Goal: Transaction & Acquisition: Purchase product/service

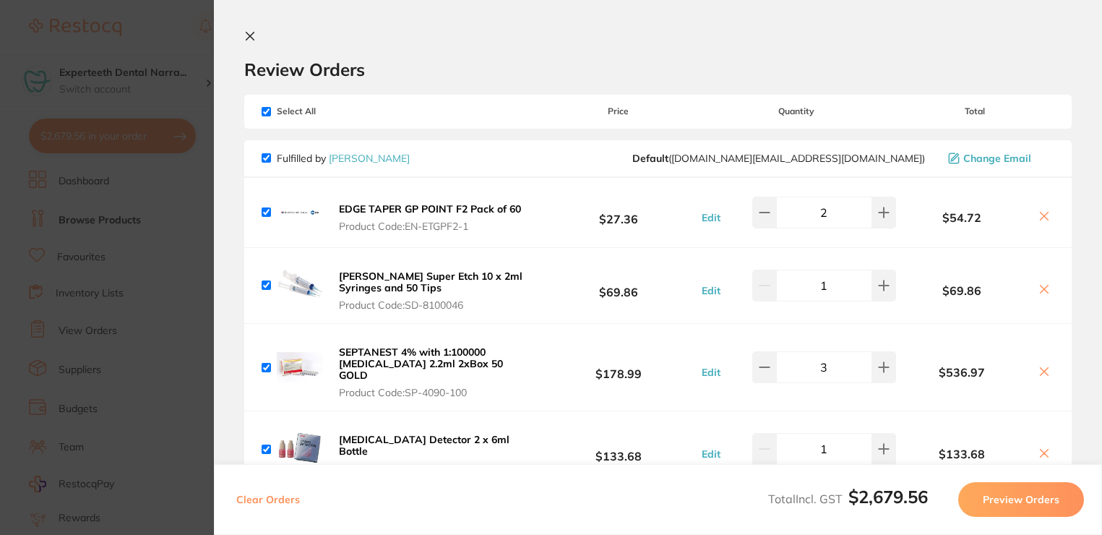
click at [253, 33] on icon at bounding box center [250, 37] width 8 height 8
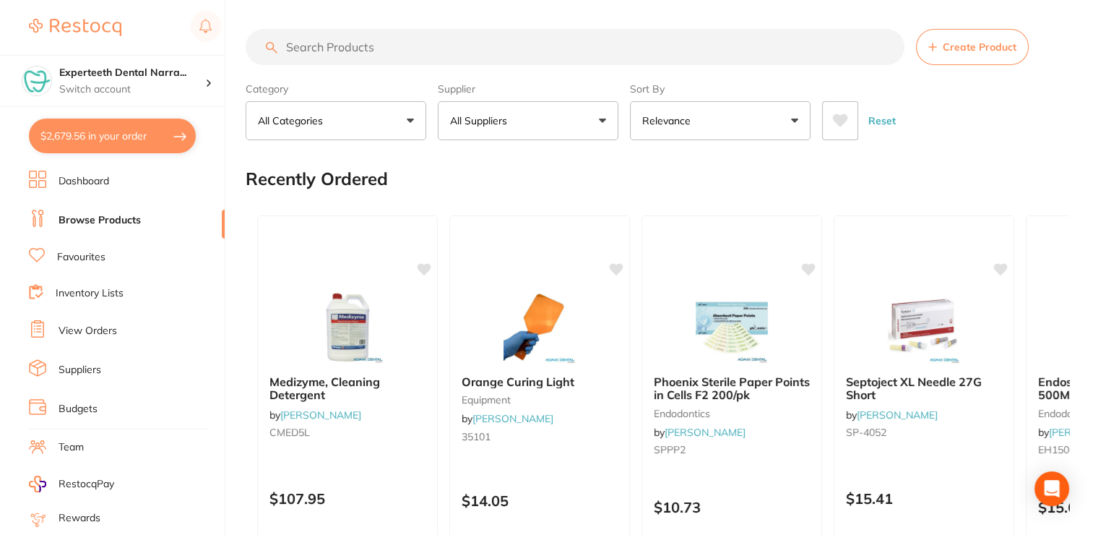
click at [314, 59] on input "search" at bounding box center [575, 47] width 659 height 36
paste input "KY-281616"
type input "KY-281616"
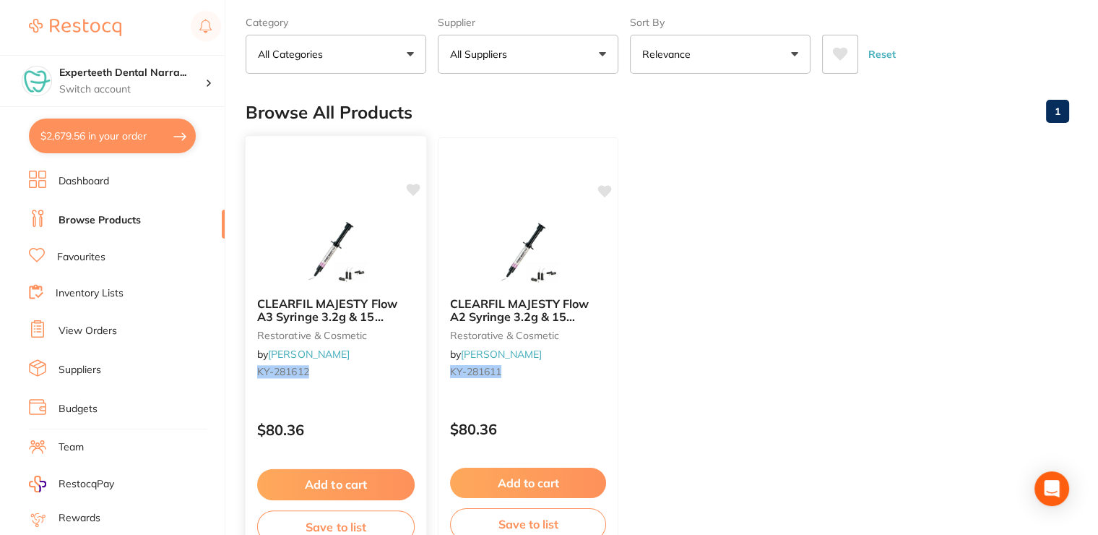
scroll to position [145, 0]
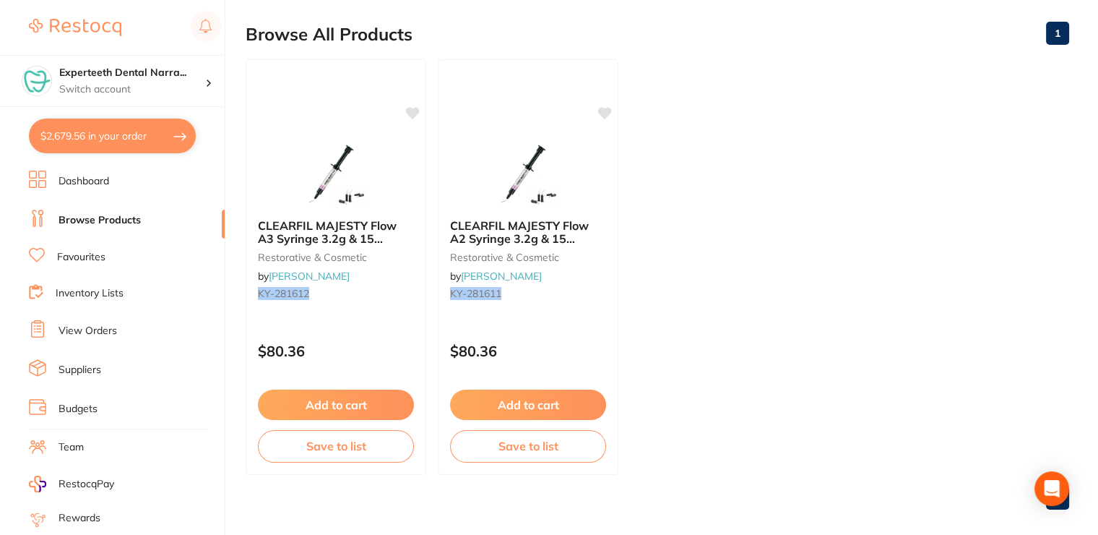
click at [123, 145] on button "$2,679.56 in your order" at bounding box center [112, 136] width 167 height 35
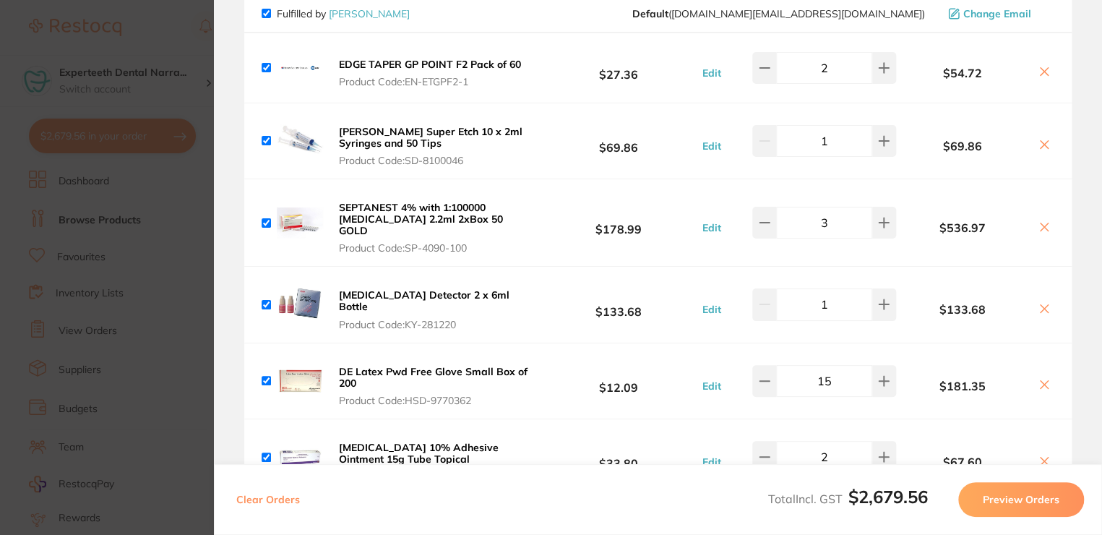
scroll to position [0, 0]
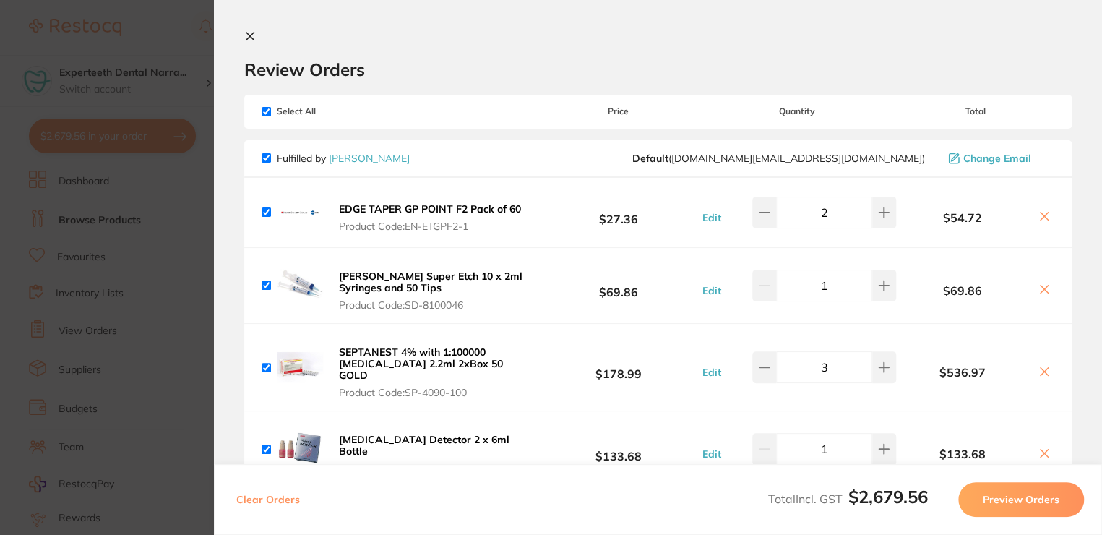
click at [240, 37] on section "Review Orders Your orders are being processed and we will notify you once we ha…" at bounding box center [658, 267] width 888 height 535
click at [245, 37] on icon at bounding box center [250, 36] width 12 height 12
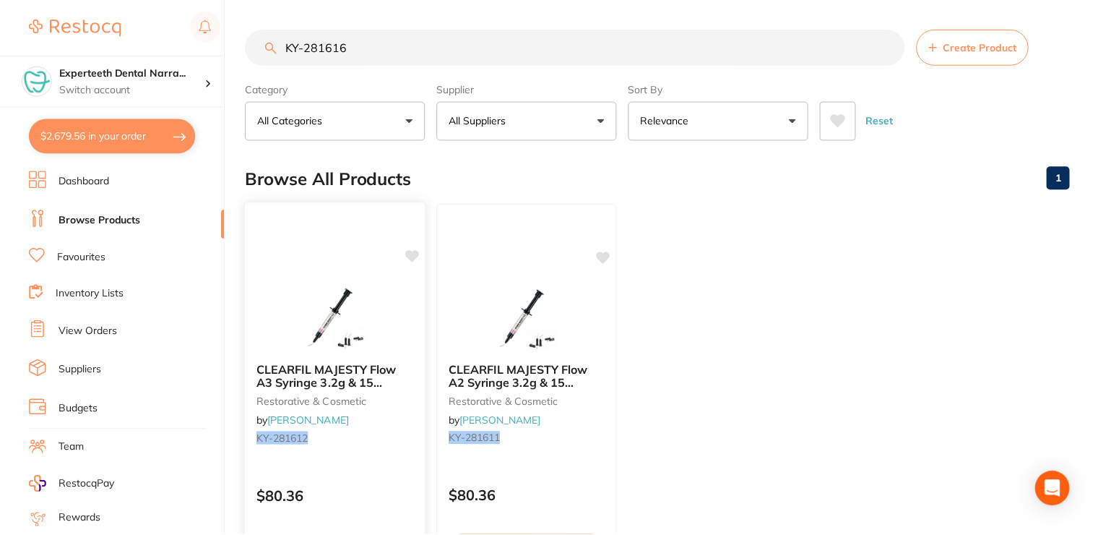
scroll to position [145, 0]
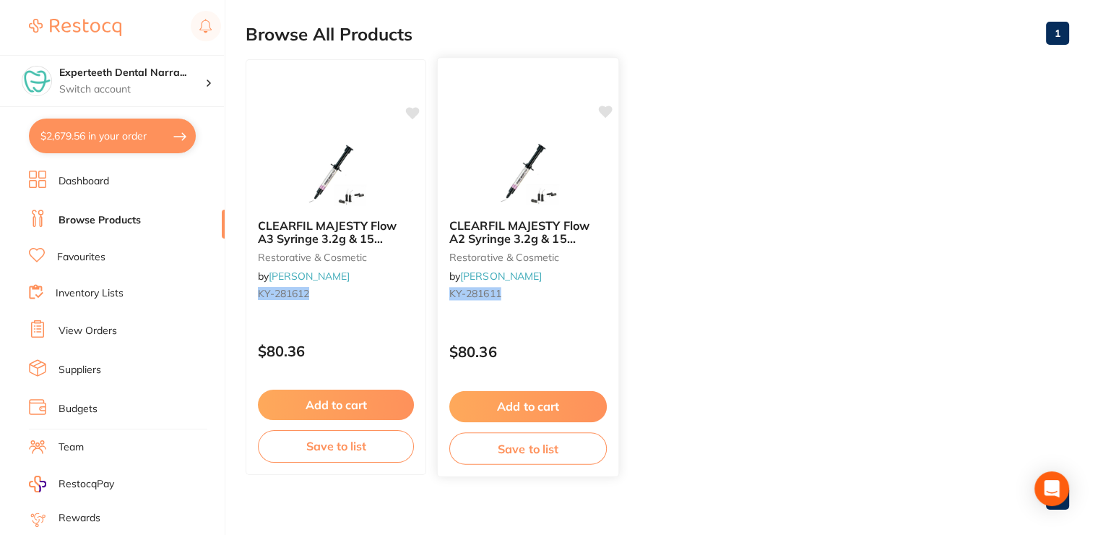
click at [535, 395] on button "Add to cart" at bounding box center [528, 406] width 158 height 31
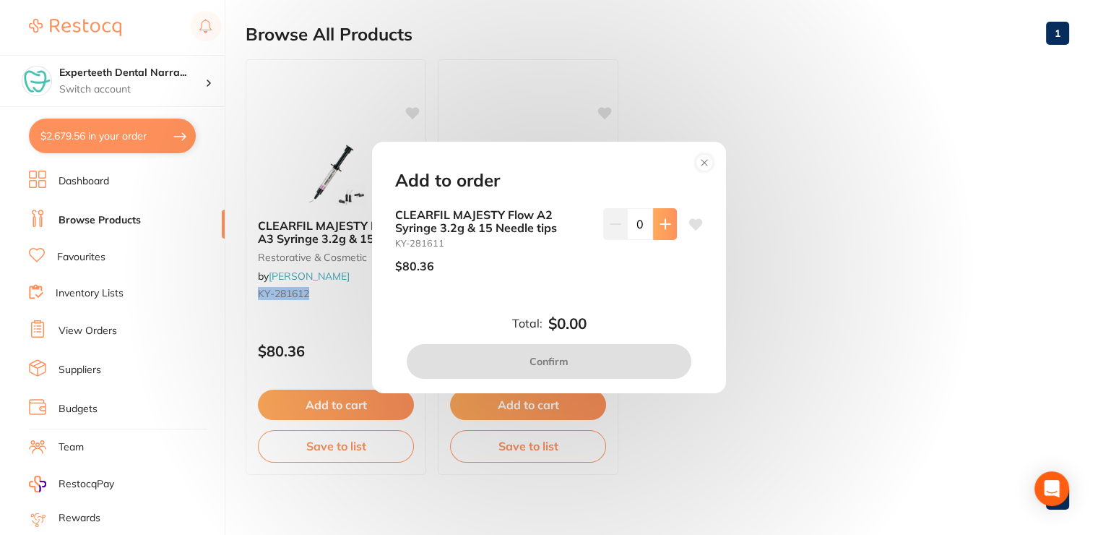
click at [662, 221] on icon at bounding box center [666, 224] width 12 height 12
type input "2"
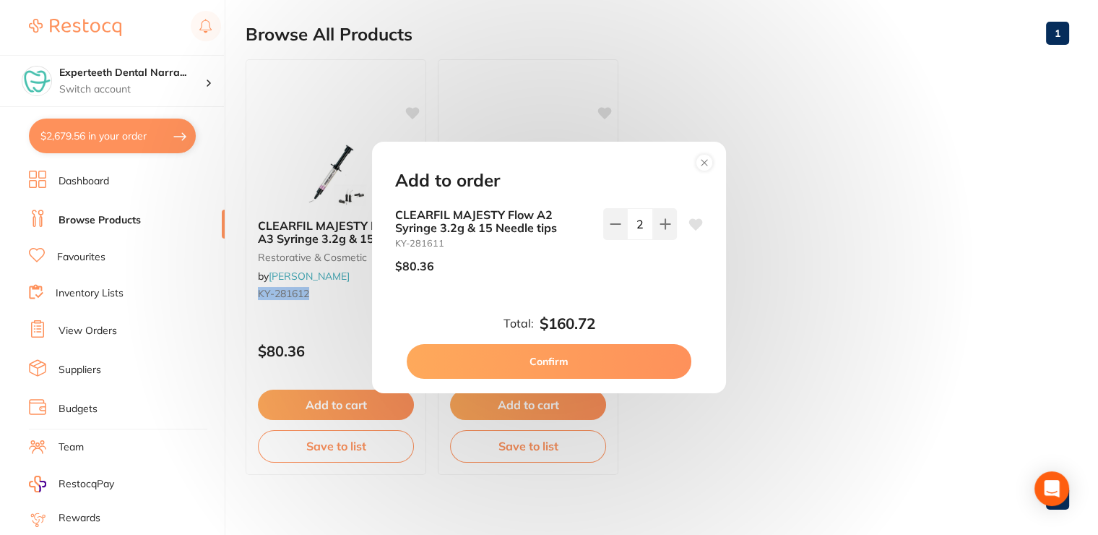
click at [601, 366] on button "Confirm" at bounding box center [549, 361] width 285 height 35
checkbox input "false"
